Goal: Navigation & Orientation: Find specific page/section

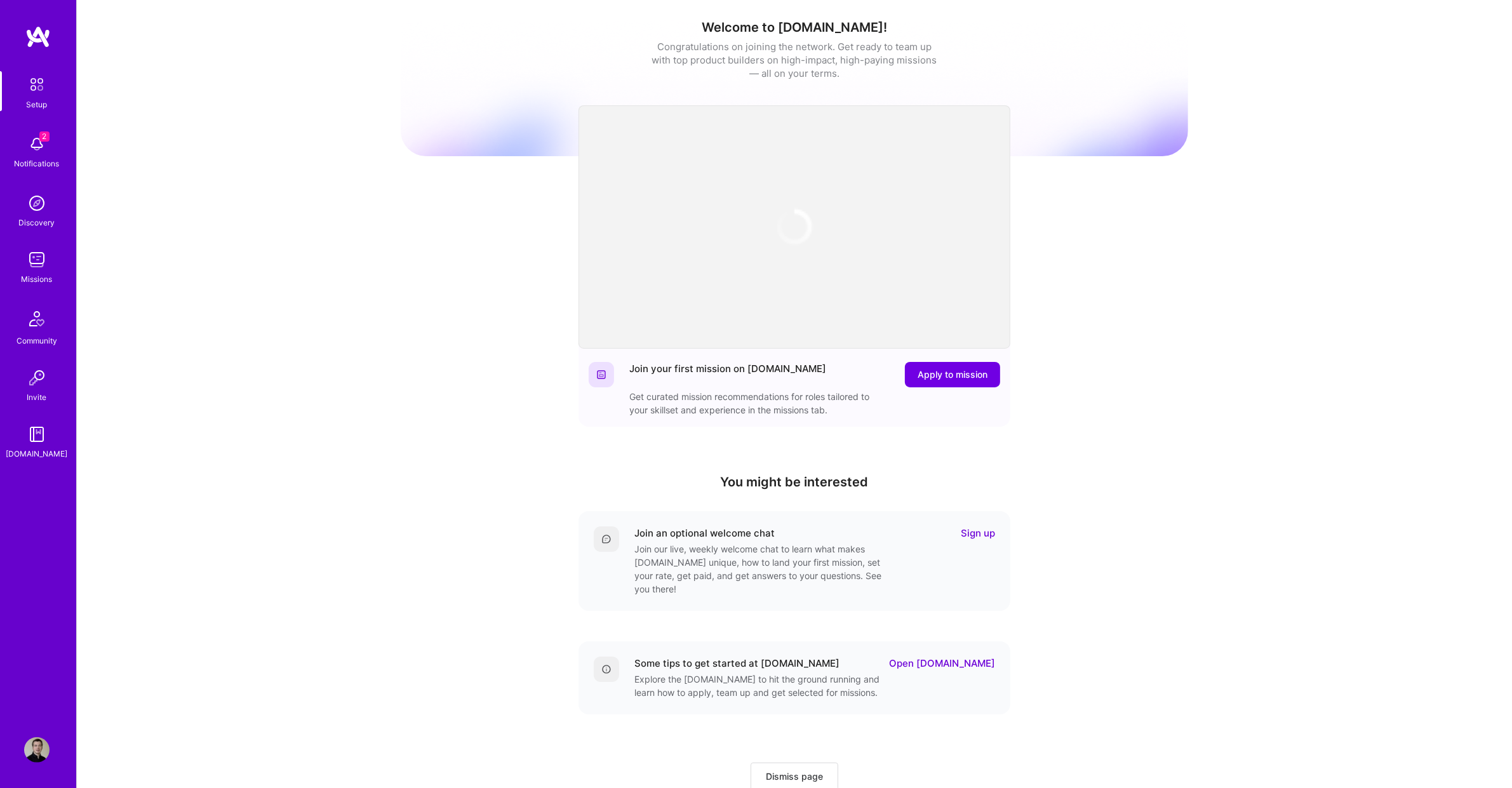
click at [42, 162] on div "Notifications" at bounding box center [37, 163] width 45 height 13
click at [33, 273] on div "Missions" at bounding box center [37, 279] width 31 height 13
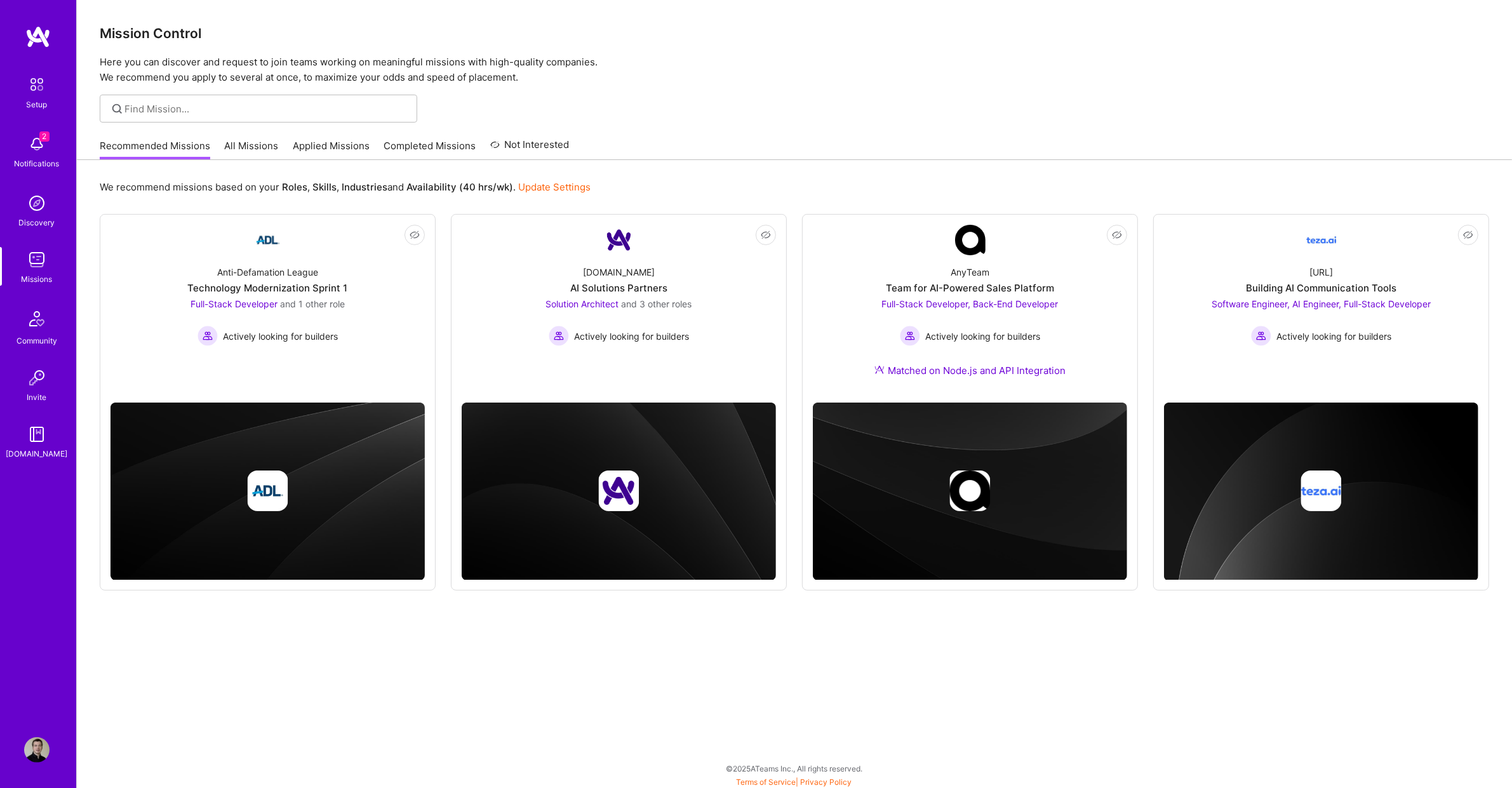
click at [245, 143] on link "All Missions" at bounding box center [251, 149] width 54 height 21
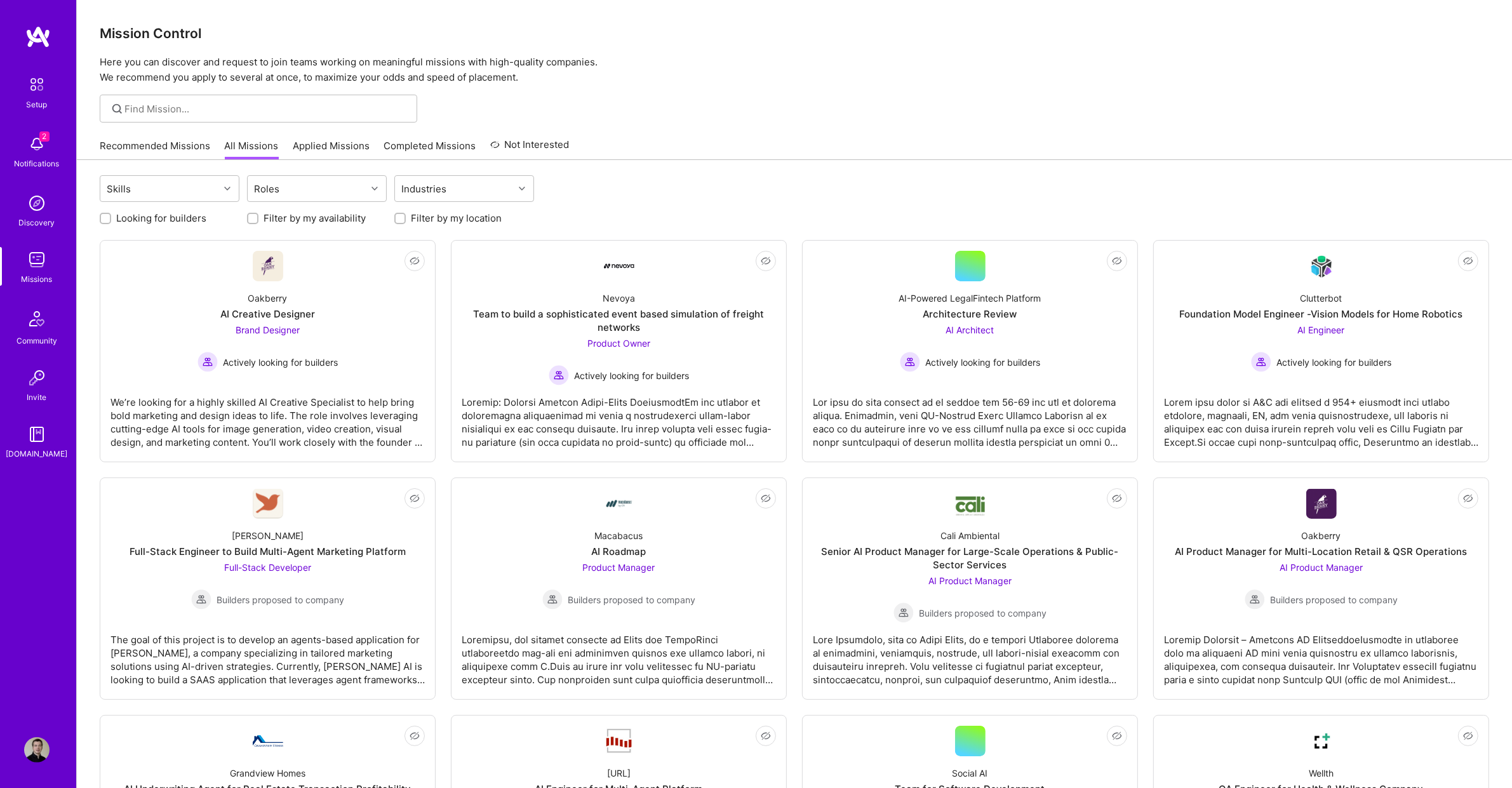
click at [164, 135] on div "Recommended Missions All Missions Applied Missions Completed Missions Not Inter…" at bounding box center [334, 145] width 470 height 28
click at [301, 134] on div "Recommended Missions All Missions Applied Missions Completed Missions Not Inter…" at bounding box center [334, 145] width 470 height 28
click at [299, 146] on link "Applied Missions" at bounding box center [331, 149] width 77 height 21
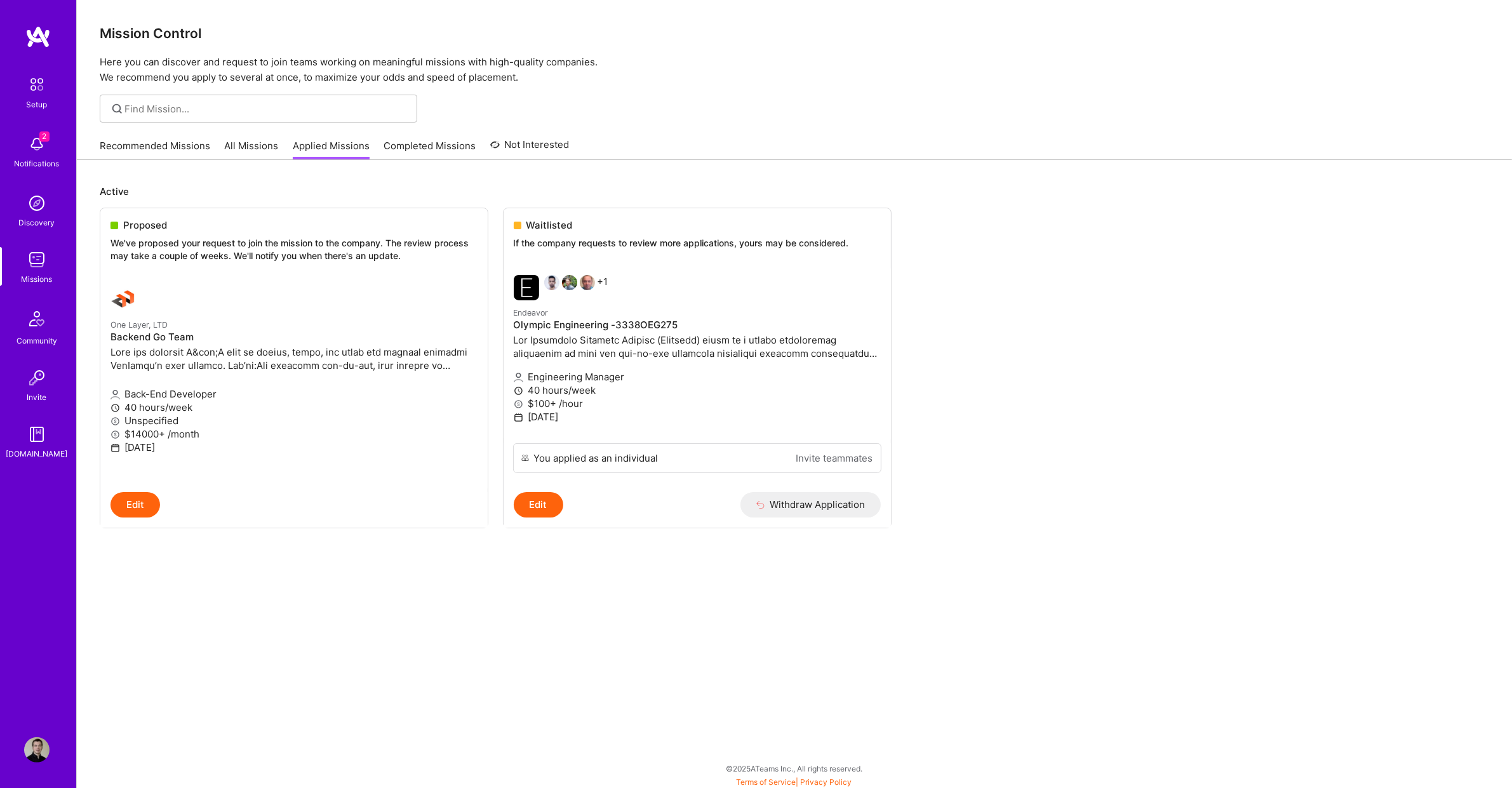
click at [423, 139] on link "Completed Missions" at bounding box center [430, 149] width 92 height 21
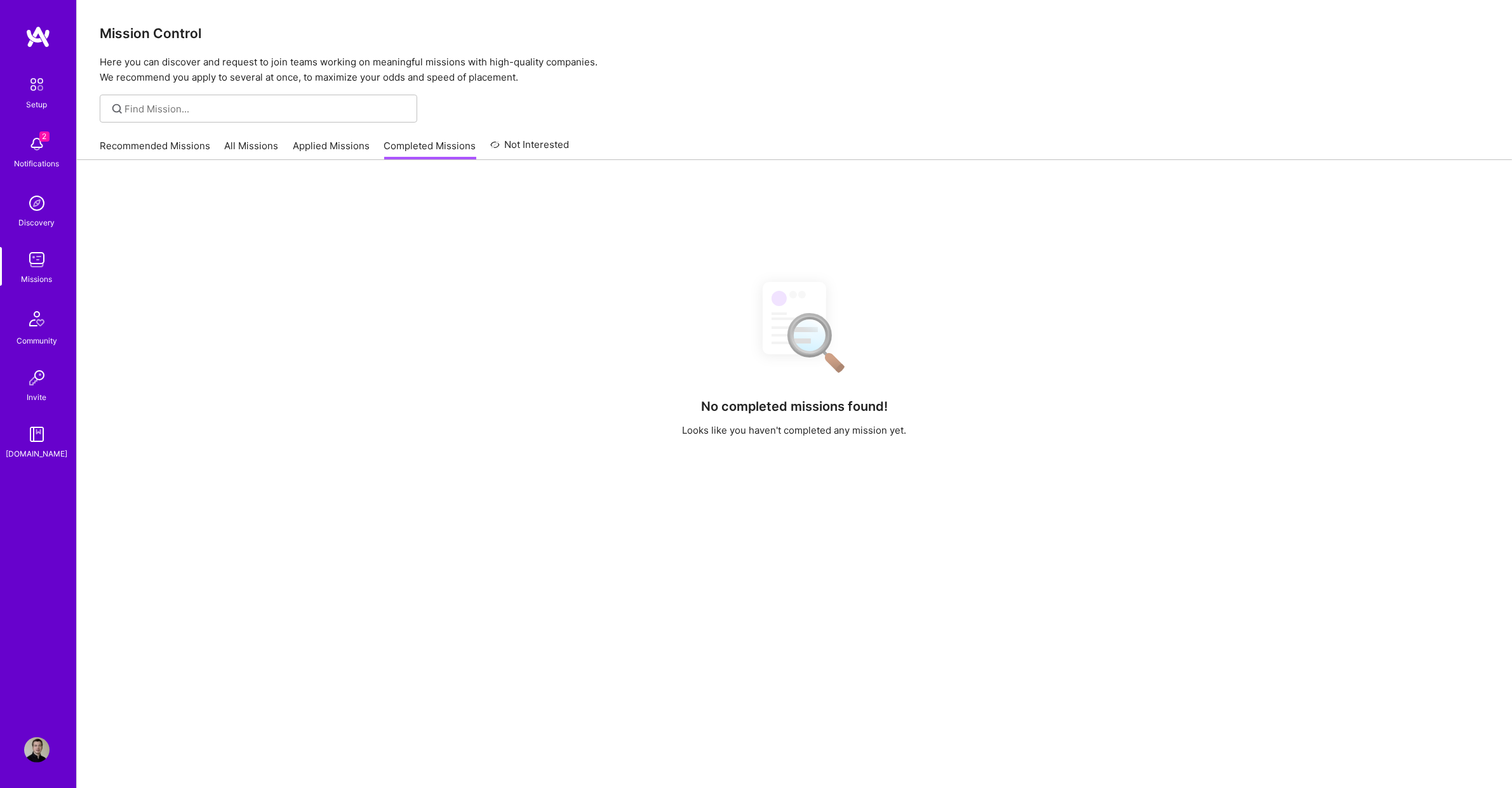
click at [490, 143] on icon at bounding box center [495, 145] width 9 height 15
